Goal: Information Seeking & Learning: Learn about a topic

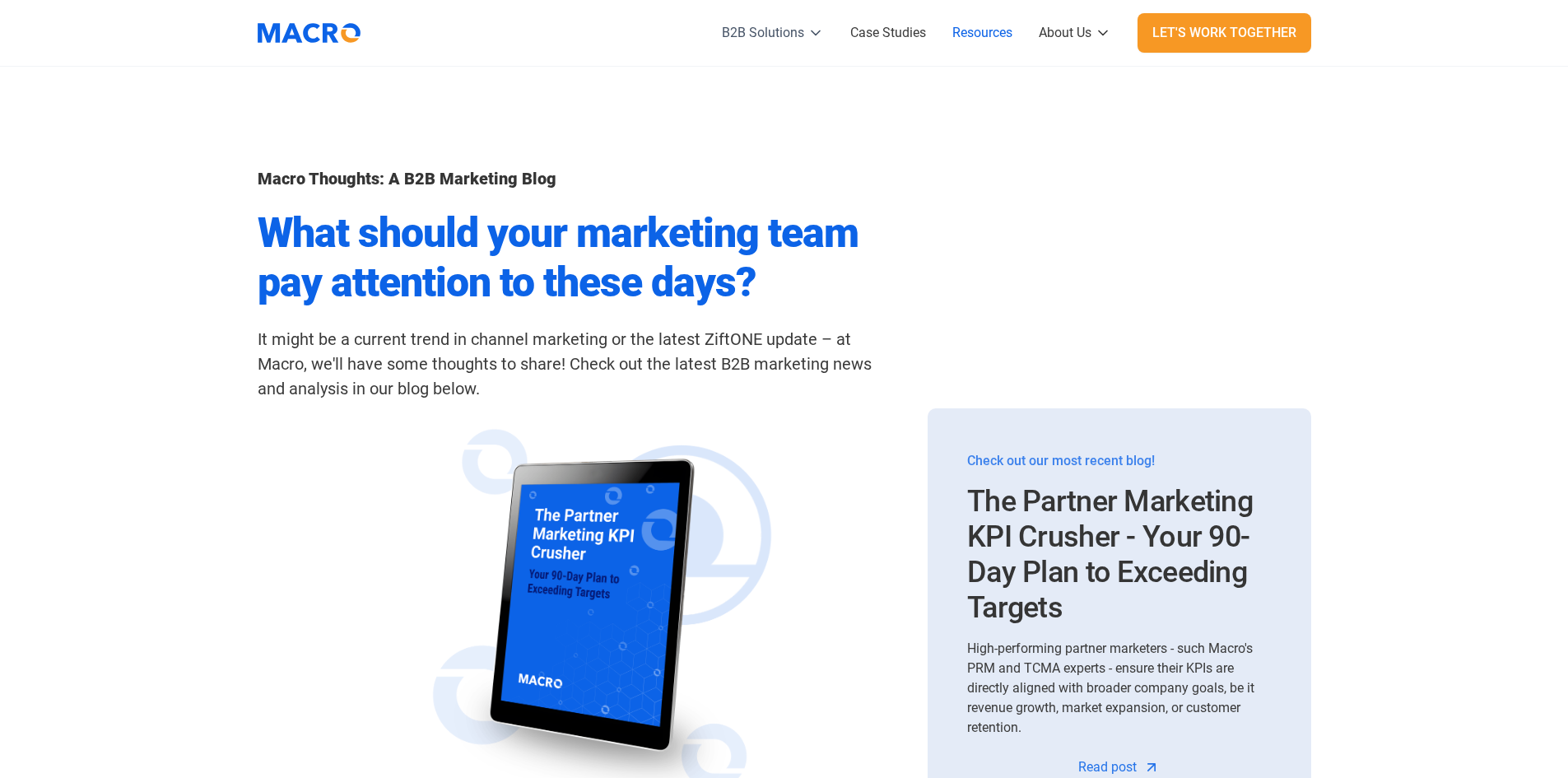
click at [813, 33] on icon at bounding box center [815, 33] width 16 height 16
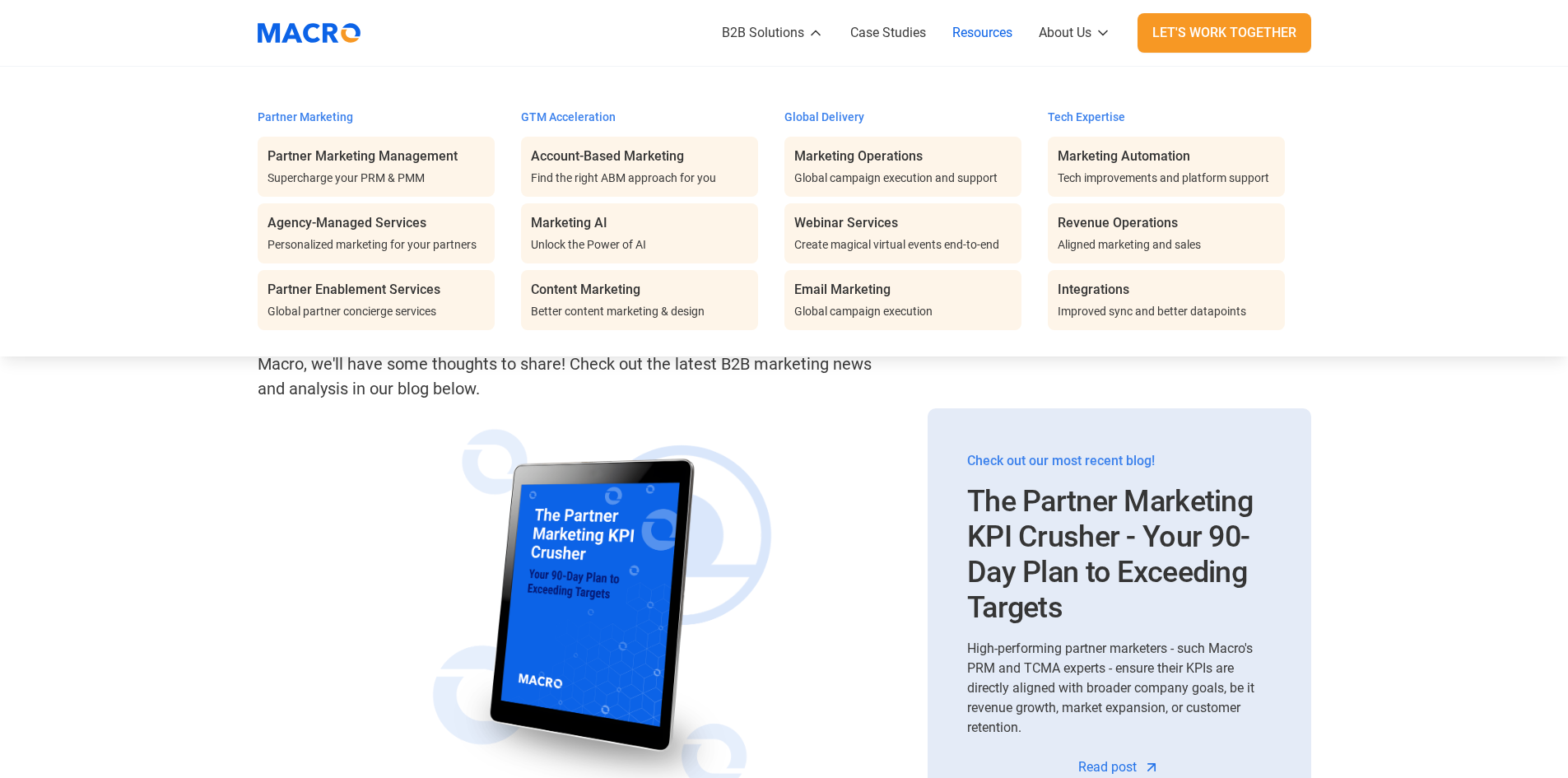
click at [1380, 231] on nav "Partner Marketing Partner Marketing Management Supercharge your PRM & PMM Agenc…" at bounding box center [784, 211] width 1568 height 289
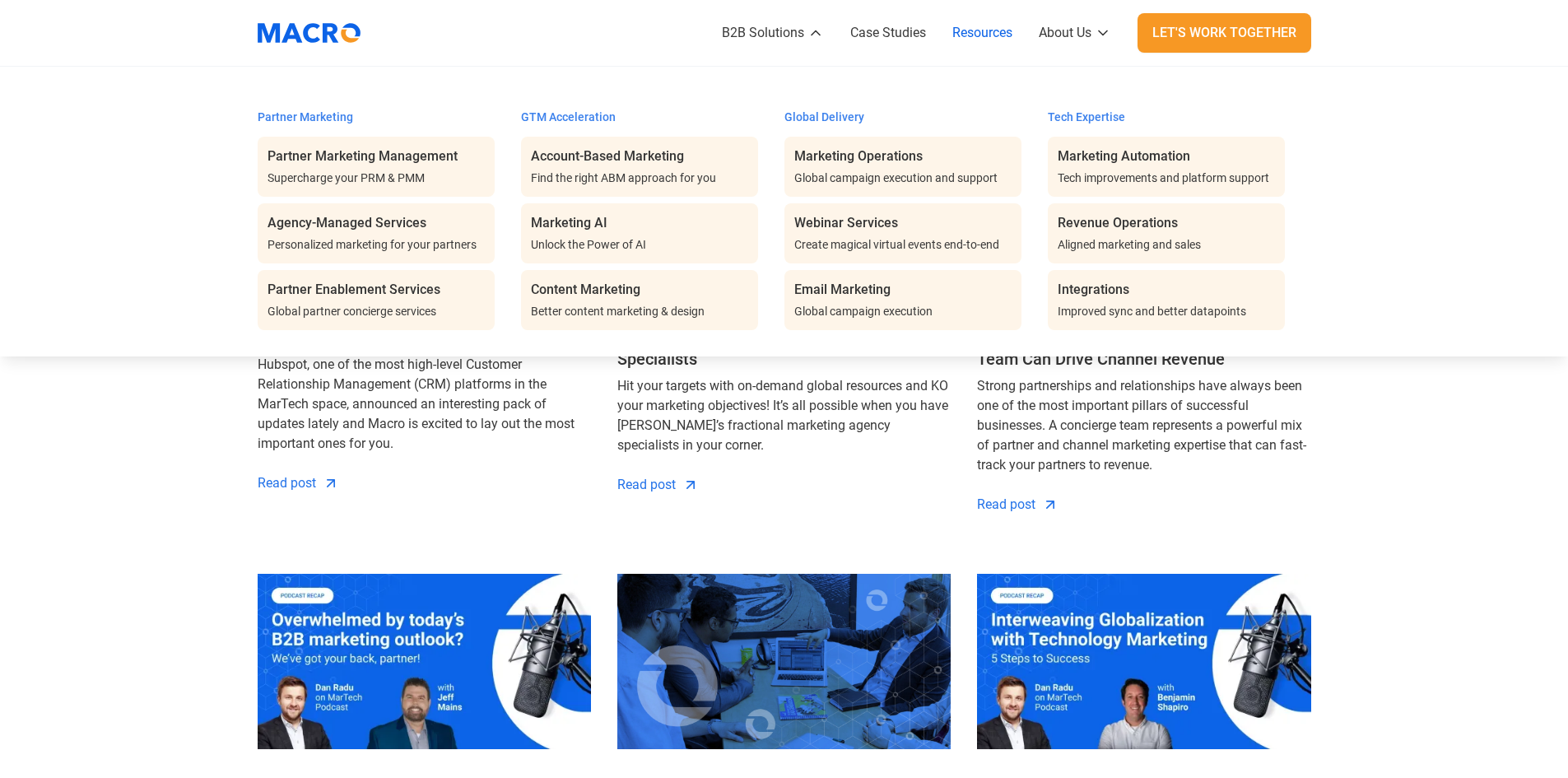
scroll to position [2224, 0]
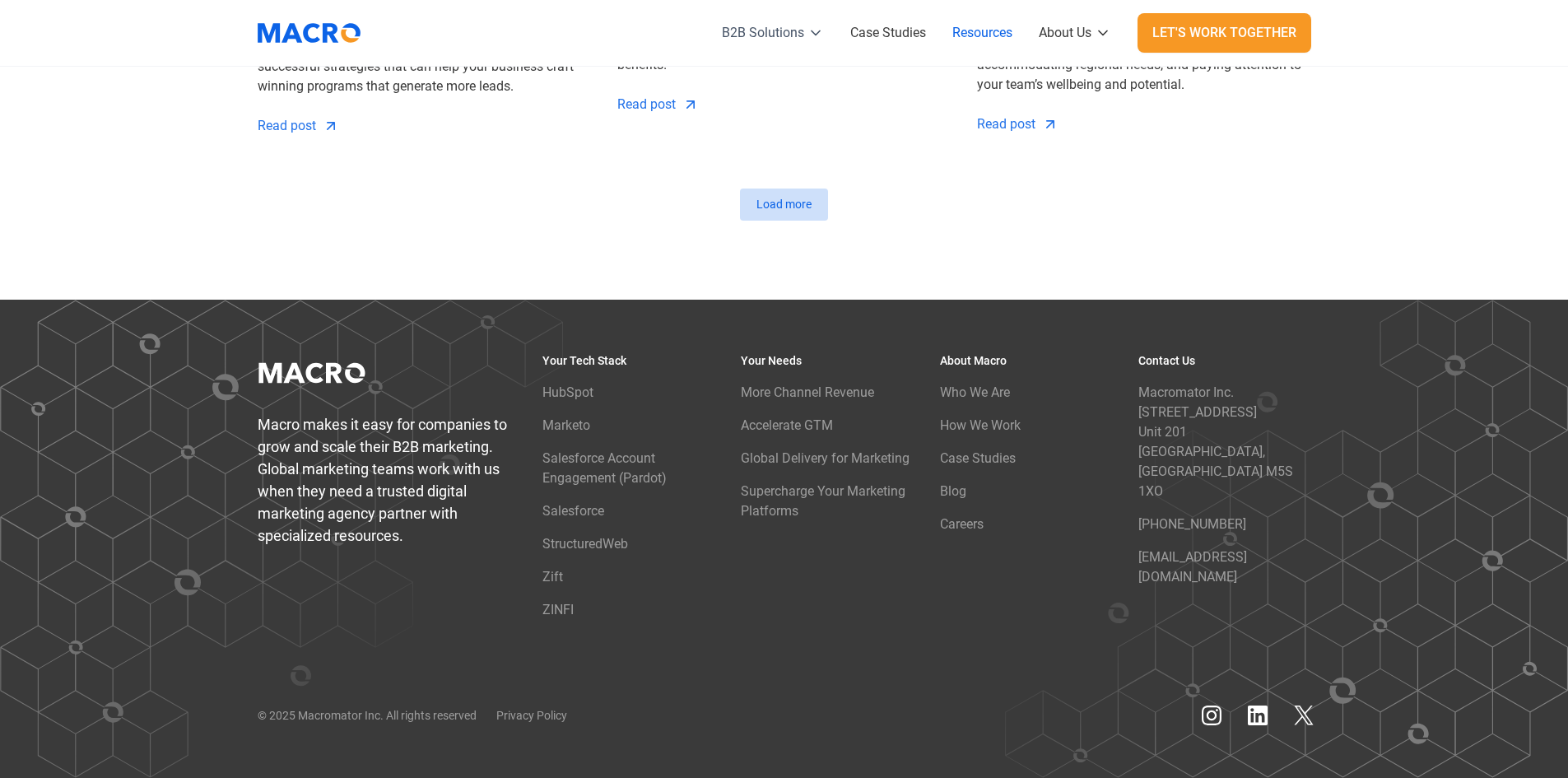
click at [812, 34] on icon at bounding box center [815, 33] width 16 height 16
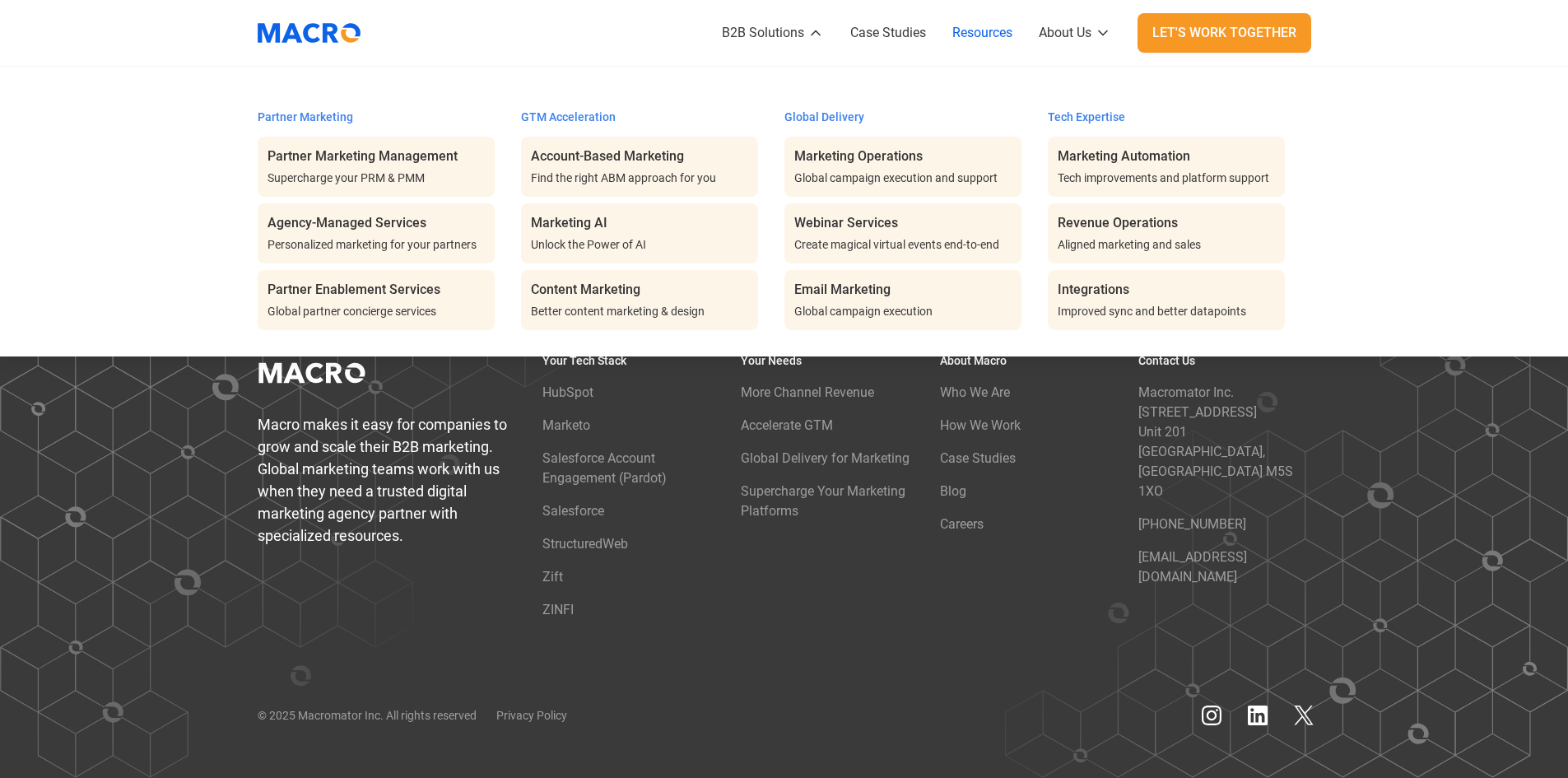
click at [1433, 224] on nav "Partner Marketing Partner Marketing Management Supercharge your PRM & PMM Agenc…" at bounding box center [784, 211] width 1568 height 289
